Goal: Task Accomplishment & Management: Use online tool/utility

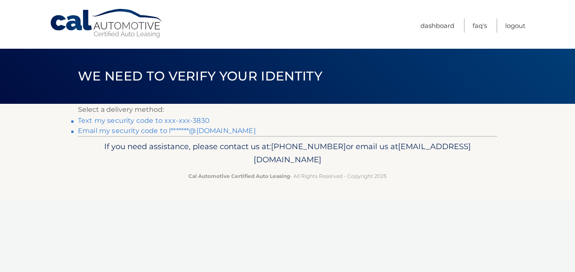
click at [174, 119] on link "Text my security code to xxx-xxx-3830" at bounding box center [144, 120] width 132 height 8
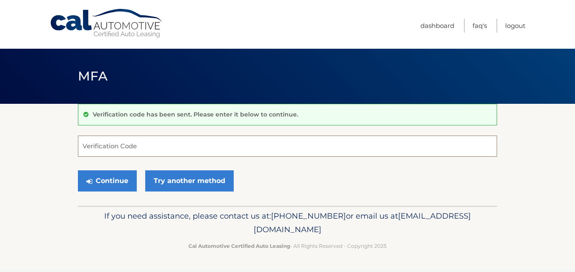
click at [134, 150] on input "Verification Code" at bounding box center [287, 145] width 419 height 21
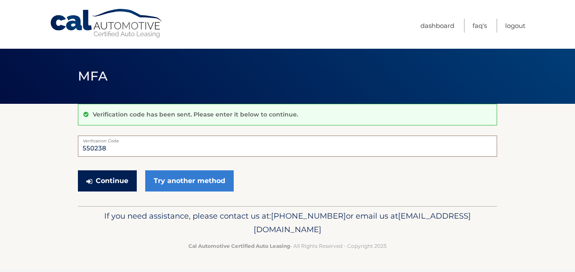
type input "550238"
drag, startPoint x: 117, startPoint y: 187, endPoint x: 129, endPoint y: 183, distance: 12.3
click at [120, 186] on button "Continue" at bounding box center [107, 180] width 59 height 21
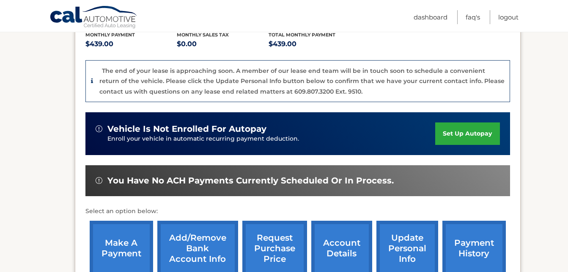
scroll to position [212, 0]
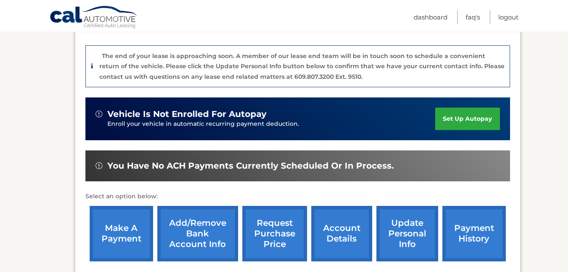
click at [274, 223] on link "request purchase price" at bounding box center [275, 233] width 65 height 55
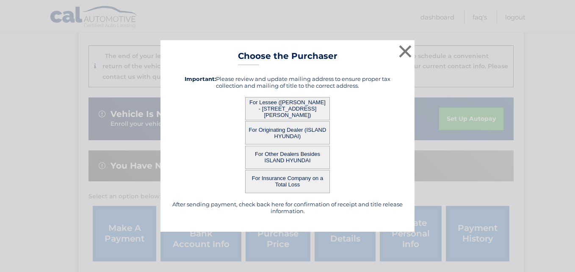
click at [311, 104] on button "For Lessee (LORRAINE TRIVONE - 40 DONNA CT, Apt 1, STATEN ISLAND, NY 10314)" at bounding box center [287, 108] width 85 height 23
click at [276, 108] on button "For Lessee (LORRAINE TRIVONE - 40 DONNA CT, Apt 1, STATEN ISLAND, NY 10314)" at bounding box center [287, 108] width 85 height 23
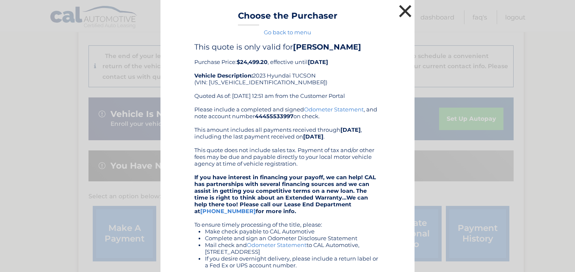
click at [403, 8] on button "×" at bounding box center [405, 11] width 17 height 17
